Goal: Task Accomplishment & Management: Complete application form

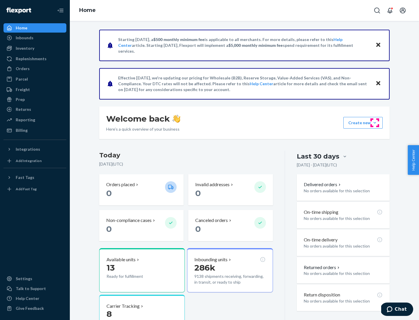
click at [375, 123] on button "Create new Create new inbound Create new order Create new product" at bounding box center [362, 123] width 39 height 12
click at [35, 38] on div "Inbounds" at bounding box center [35, 38] width 62 height 8
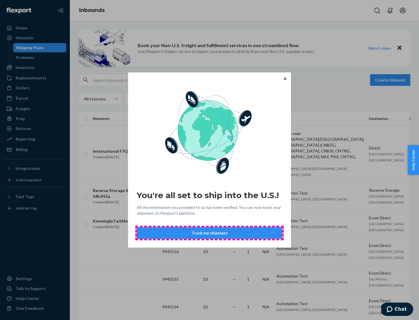
click at [210, 233] on button "Track my shipment" at bounding box center [210, 233] width 146 height 12
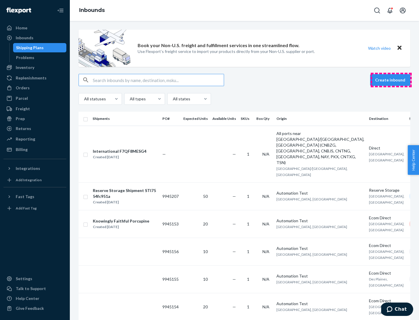
click at [391, 80] on button "Create inbound" at bounding box center [390, 80] width 40 height 12
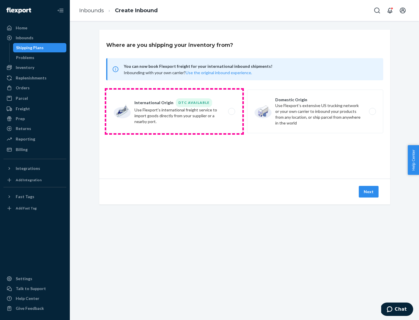
click at [174, 111] on label "International Origin DTC Available Use Flexport's international freight service…" at bounding box center [174, 112] width 136 height 44
click at [231, 111] on input "International Origin DTC Available Use Flexport's international freight service…" at bounding box center [233, 112] width 4 height 4
radio input "true"
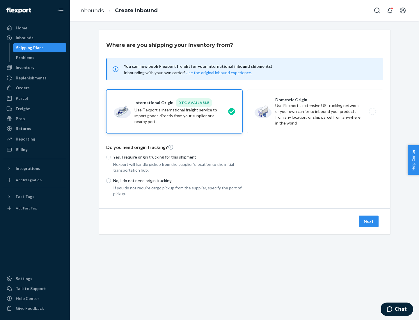
click at [178, 180] on p "No, I do not need origin trucking" at bounding box center [177, 181] width 129 height 6
click at [111, 180] on input "No, I do not need origin trucking" at bounding box center [108, 180] width 5 height 5
radio input "true"
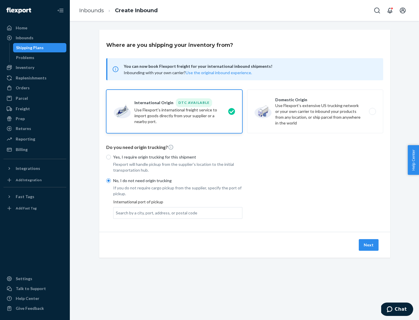
click at [155, 213] on div "Search by a city, port, address, or postal code" at bounding box center [157, 213] width 82 height 6
click at [116, 213] on input "Search by a city, port, address, or postal code" at bounding box center [116, 213] width 1 height 6
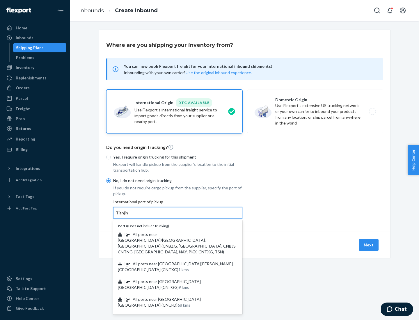
click at [172, 234] on span "| All ports near [GEOGRAPHIC_DATA]/[GEOGRAPHIC_DATA], [GEOGRAPHIC_DATA] (CNBZG,…" at bounding box center [177, 243] width 119 height 22
click at [129, 216] on input "Tianjin" at bounding box center [122, 213] width 13 height 6
type input "All ports near [GEOGRAPHIC_DATA]/[GEOGRAPHIC_DATA], [GEOGRAPHIC_DATA] (CNBZG, […"
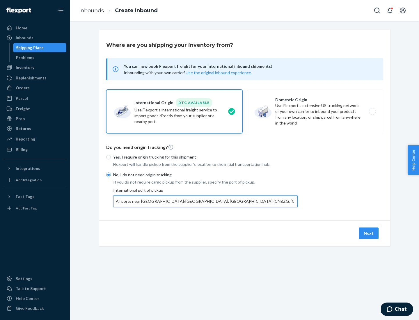
click at [369, 233] on button "Next" at bounding box center [369, 234] width 20 height 12
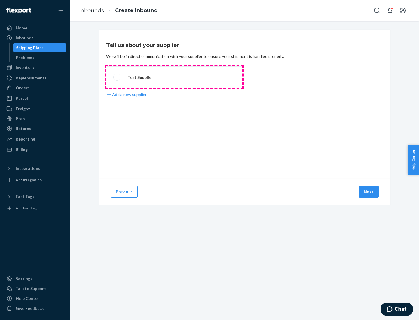
click at [174, 77] on label "Test Supplier" at bounding box center [174, 77] width 136 height 22
click at [117, 77] on input "Test Supplier" at bounding box center [116, 77] width 4 height 4
radio input "true"
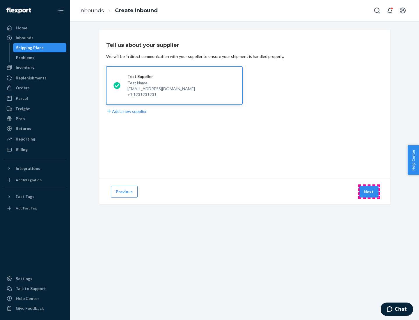
click at [369, 192] on button "Next" at bounding box center [369, 192] width 20 height 12
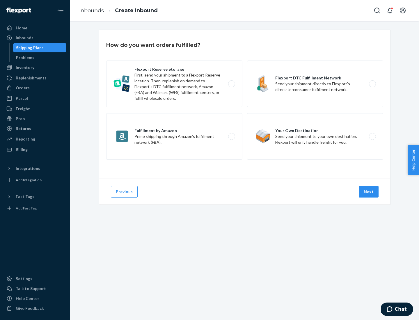
click at [245, 104] on div "Flexport Reserve Storage First, send your shipment to a Flexport Reserve locati…" at bounding box center [244, 111] width 277 height 101
click at [315, 84] on label "Flexport DTC Fulfillment Network Send your shipment directly to Flexport’s dire…" at bounding box center [315, 84] width 136 height 47
click at [372, 84] on input "Flexport DTC Fulfillment Network Send your shipment directly to Flexport’s dire…" at bounding box center [374, 84] width 4 height 4
radio input "true"
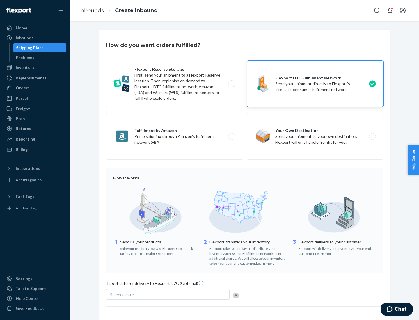
scroll to position [43, 0]
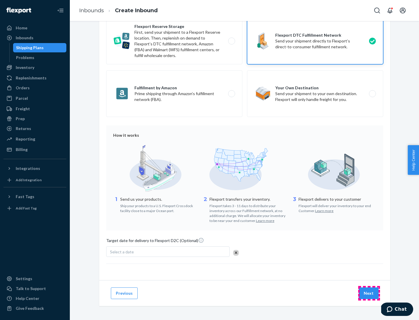
click at [369, 293] on button "Next" at bounding box center [369, 294] width 20 height 12
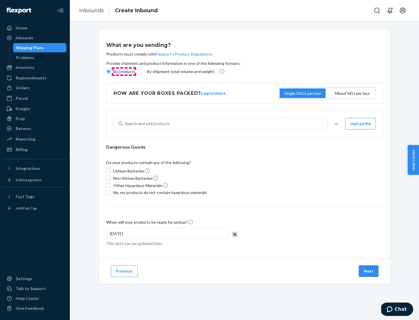
click at [124, 72] on p "By products" at bounding box center [124, 72] width 22 height 6
click at [111, 72] on input "By products" at bounding box center [108, 71] width 5 height 5
click at [146, 124] on div "Search and add products" at bounding box center [147, 124] width 45 height 6
click at [125, 124] on input "Search and add products" at bounding box center [125, 124] width 1 height 6
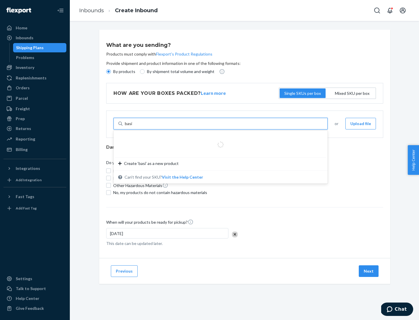
type input "basic"
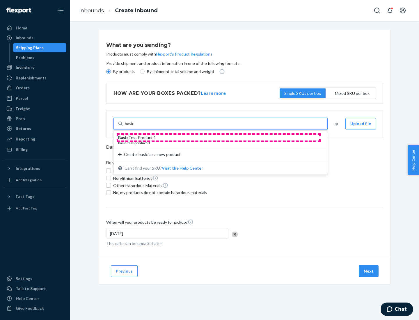
click at [219, 138] on div "Basic Test Product 1" at bounding box center [218, 138] width 200 height 6
click at [134, 127] on input "basic" at bounding box center [130, 124] width 10 height 6
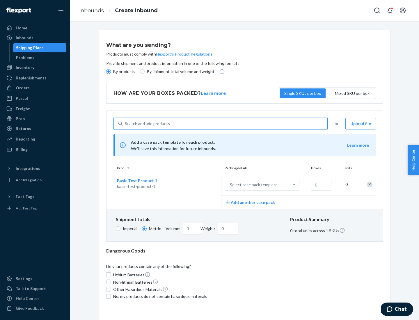
scroll to position [14, 0]
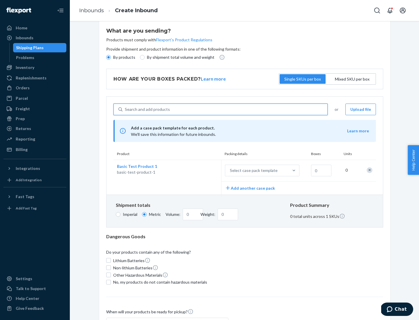
click at [253, 171] on div "Select case pack template" at bounding box center [254, 171] width 48 height 6
click at [201, 171] on input "Select case pack template" at bounding box center [201, 171] width 0 height 0
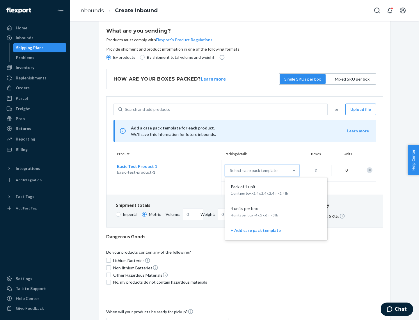
scroll to position [33, 0]
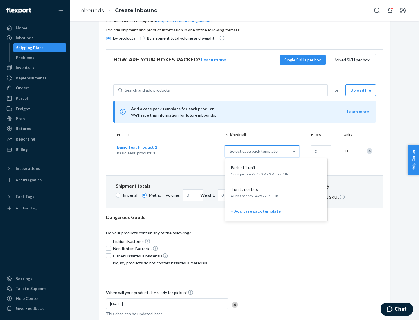
click at [276, 170] on div "Pack of 1 unit" at bounding box center [275, 168] width 93 height 6
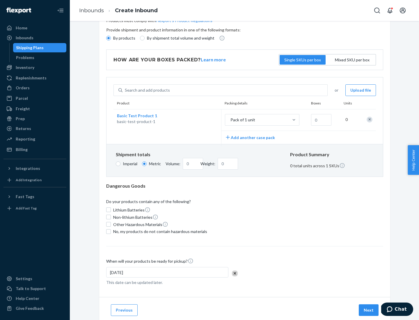
scroll to position [0, 0]
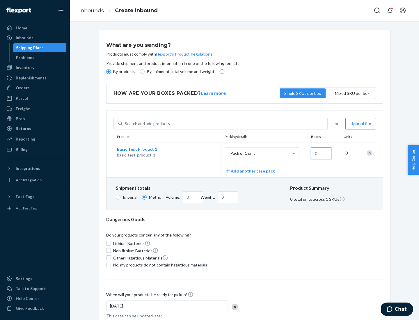
type input "1.09"
type input "1"
type input "10.89"
type input "10"
type input "0.02"
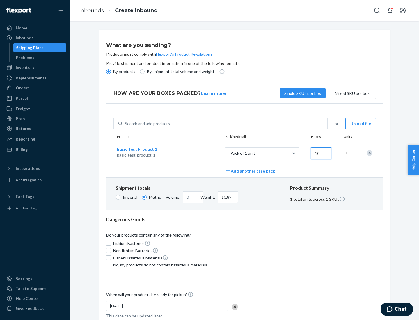
type input "108.86"
type input "100"
type input "0.23"
type input "1088.62"
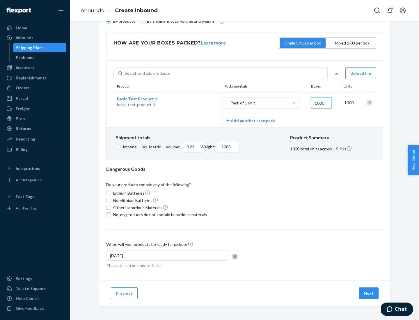
type input "1000"
click at [159, 215] on span "No, my products do not contain hazardous materials" at bounding box center [160, 215] width 94 height 6
click at [111, 215] on input "No, my products do not contain hazardous materials" at bounding box center [108, 214] width 5 height 5
checkbox input "true"
click at [369, 293] on button "Next" at bounding box center [369, 294] width 20 height 12
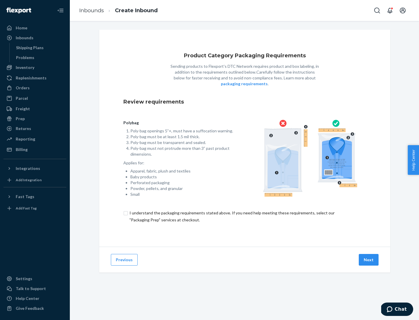
click at [245, 216] on input "checkbox" at bounding box center [244, 217] width 243 height 14
checkbox input "true"
click at [369, 260] on button "Next" at bounding box center [369, 260] width 20 height 12
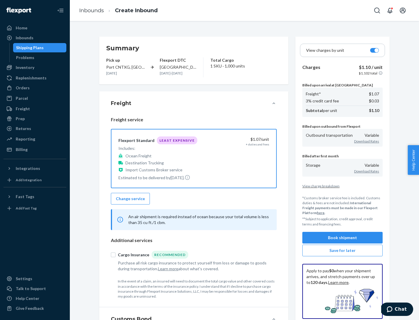
scroll to position [67, 0]
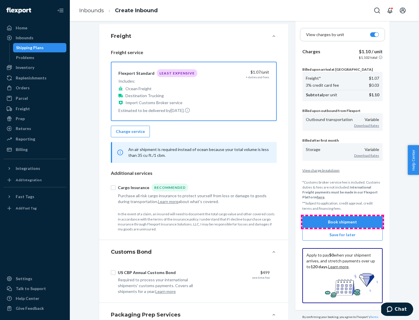
click at [343, 222] on button "Book shipment" at bounding box center [342, 222] width 80 height 12
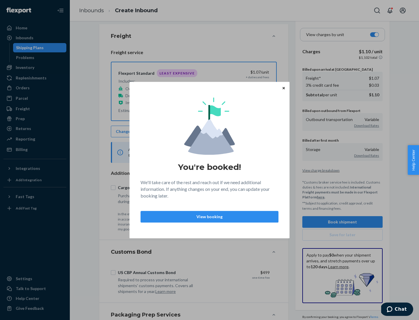
click at [210, 217] on p "View booking" at bounding box center [210, 217] width 128 height 6
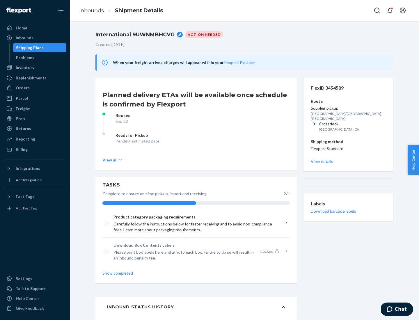
scroll to position [47, 0]
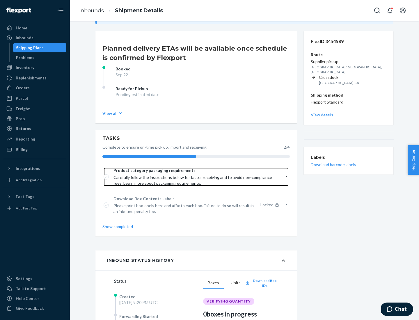
click at [194, 171] on span "Product category packaging requirements" at bounding box center [194, 171] width 161 height 6
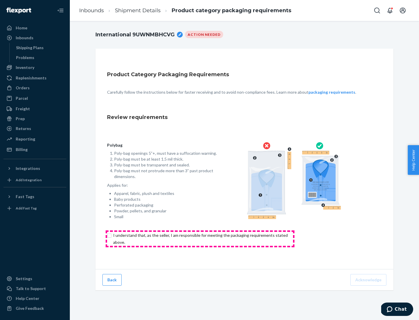
click at [200, 239] on input "checkbox" at bounding box center [204, 239] width 194 height 14
checkbox input "true"
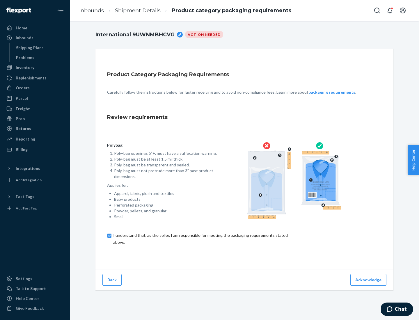
click at [369, 280] on button "Acknowledge" at bounding box center [368, 280] width 36 height 12
